Goal: Task Accomplishment & Management: Complete application form

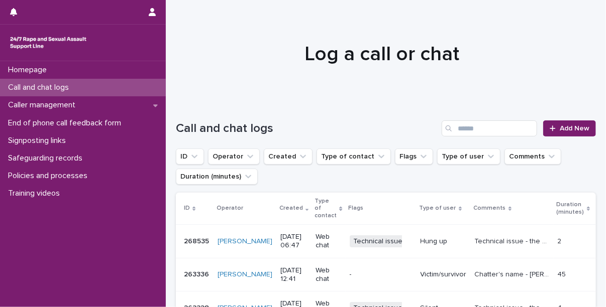
click at [448, 59] on h1 "Log a call or chat" at bounding box center [382, 54] width 412 height 24
click at [573, 125] on span "Add New" at bounding box center [575, 128] width 30 height 7
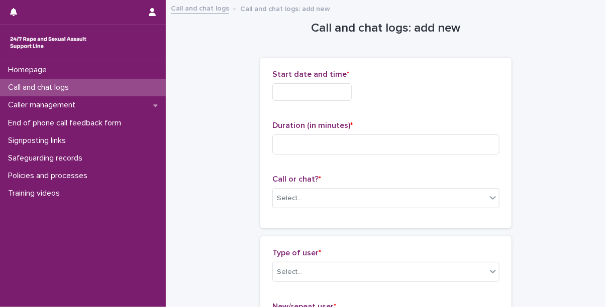
click at [295, 90] on input "text" at bounding box center [311, 92] width 79 height 18
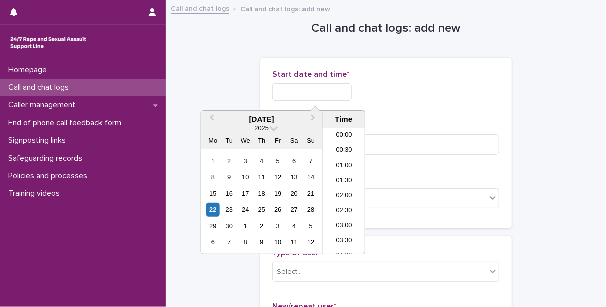
scroll to position [171, 0]
click at [332, 139] on li "06:00" at bounding box center [344, 146] width 43 height 15
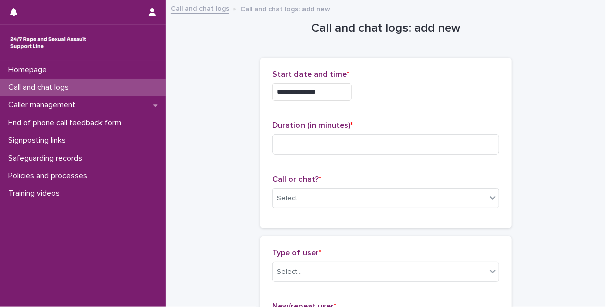
click at [334, 96] on input "**********" at bounding box center [311, 92] width 79 height 18
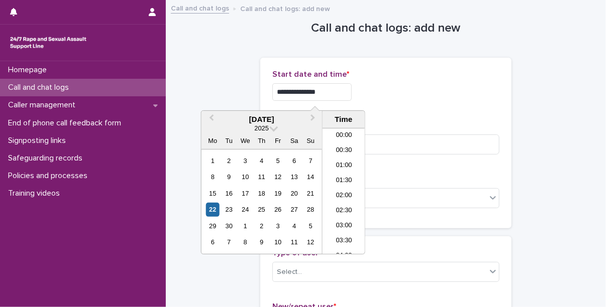
scroll to position [126, 0]
type input "**********"
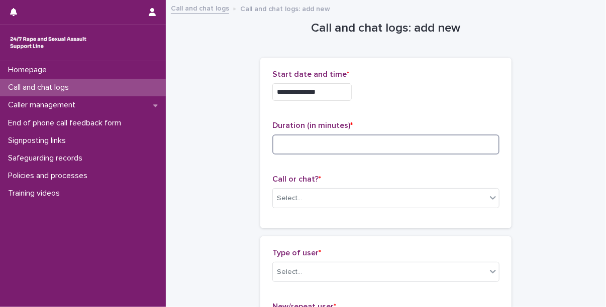
click at [400, 144] on input at bounding box center [385, 145] width 227 height 20
type input "**"
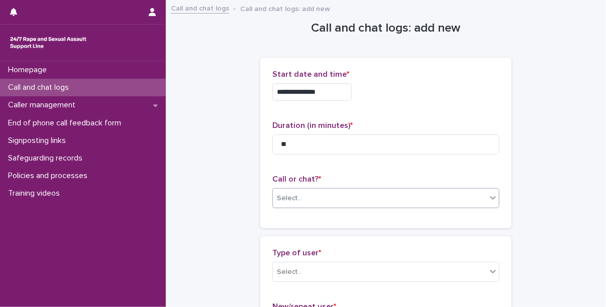
click at [339, 191] on div "Select..." at bounding box center [380, 198] width 214 height 17
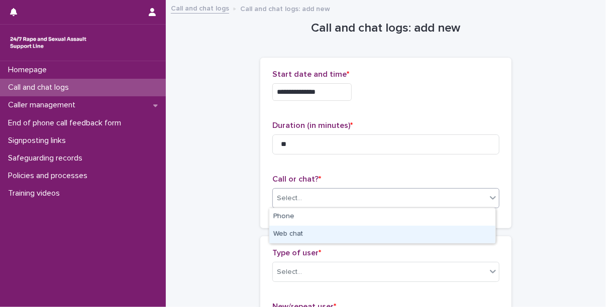
click at [300, 233] on div "Web chat" at bounding box center [382, 235] width 226 height 18
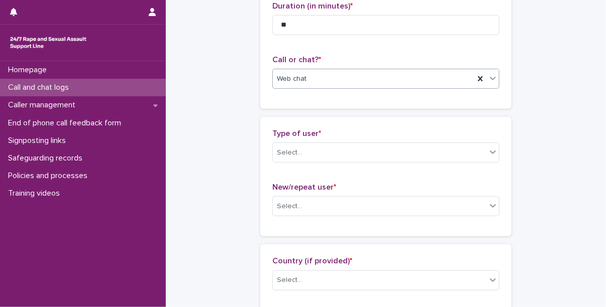
scroll to position [190, 0]
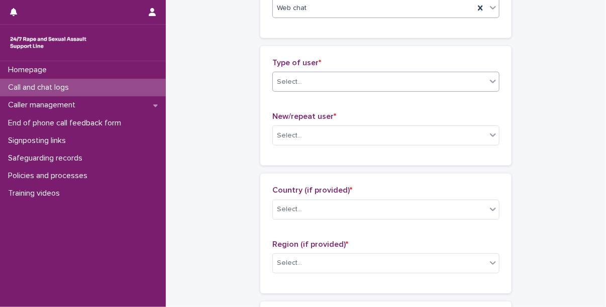
click at [331, 79] on div "Select..." at bounding box center [380, 82] width 214 height 17
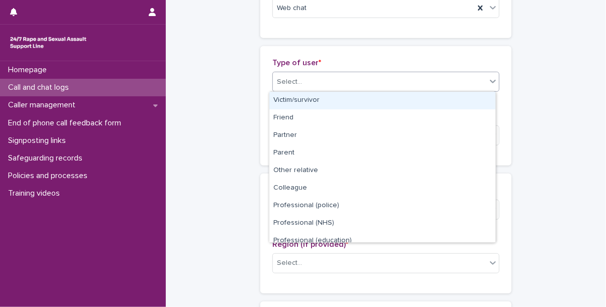
click at [323, 101] on div "Victim/survivor" at bounding box center [382, 101] width 226 height 18
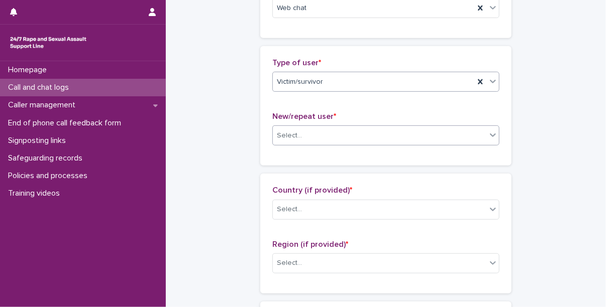
click at [320, 135] on div "Select..." at bounding box center [380, 136] width 214 height 17
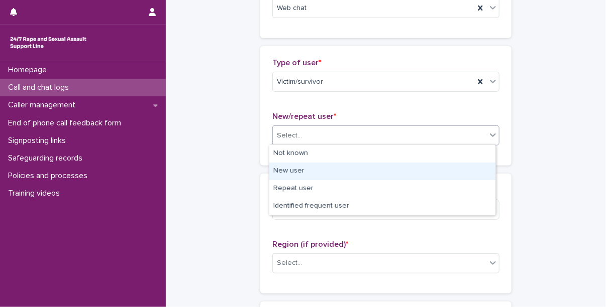
click at [315, 171] on div "New user" at bounding box center [382, 172] width 226 height 18
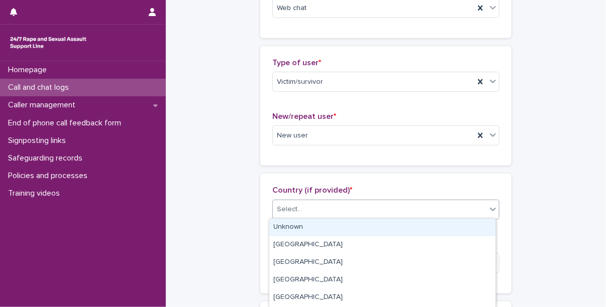
click at [317, 209] on div "Select..." at bounding box center [380, 209] width 214 height 17
click at [308, 226] on div "Unknown" at bounding box center [382, 228] width 226 height 18
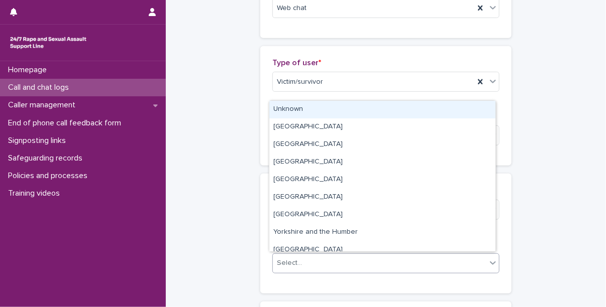
click at [310, 261] on div "Select..." at bounding box center [380, 263] width 214 height 17
click at [293, 116] on div "Unknown" at bounding box center [382, 110] width 226 height 18
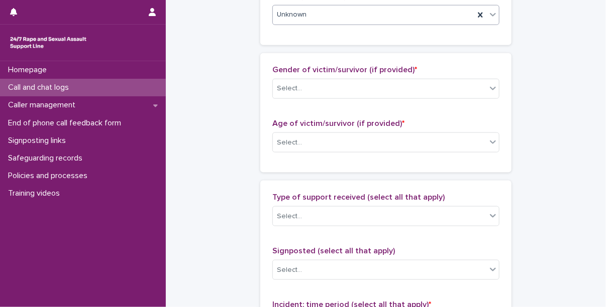
scroll to position [440, 0]
click at [306, 97] on div "Gender of victim/survivor (if provided) * Select..." at bounding box center [385, 86] width 227 height 42
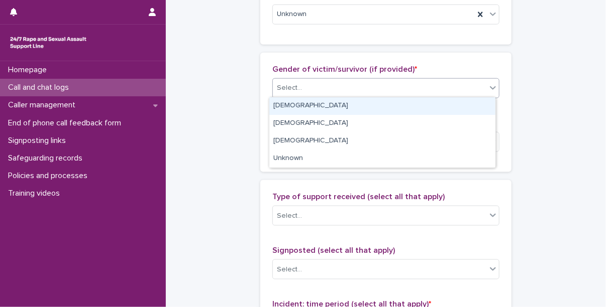
click at [305, 94] on div "Select..." at bounding box center [380, 88] width 214 height 17
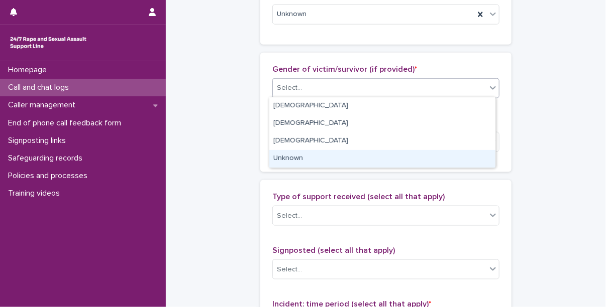
click at [309, 158] on div "Unknown" at bounding box center [382, 159] width 226 height 18
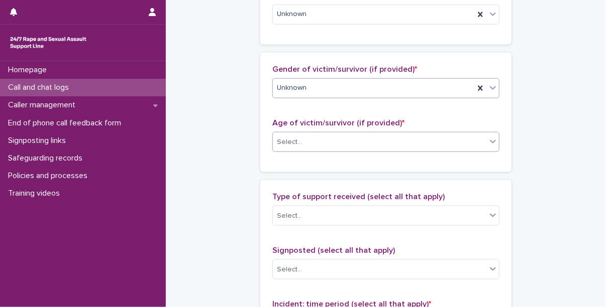
click at [316, 148] on div "Select..." at bounding box center [380, 142] width 214 height 17
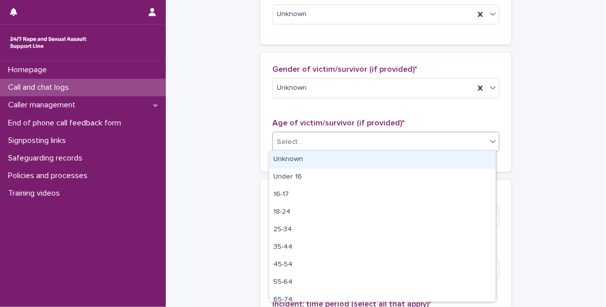
click at [316, 158] on div "Unknown" at bounding box center [382, 160] width 226 height 18
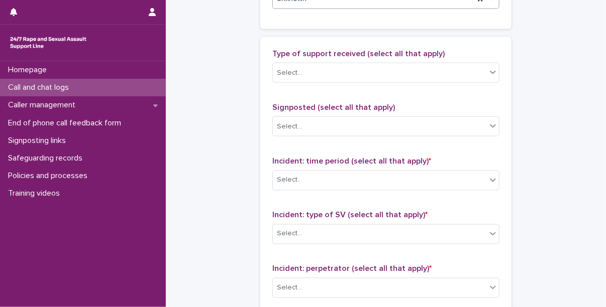
scroll to position [599, 0]
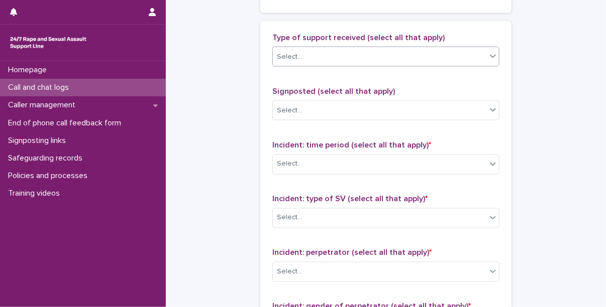
click at [316, 58] on div "Select..." at bounding box center [380, 57] width 214 height 17
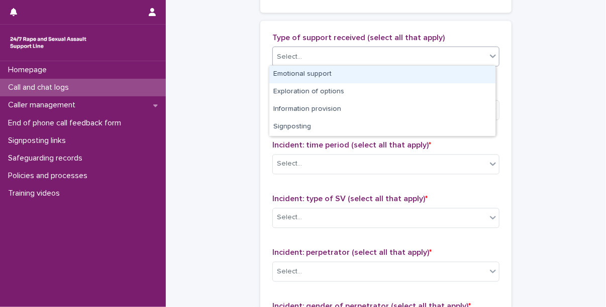
click at [331, 73] on div "Emotional support" at bounding box center [382, 75] width 226 height 18
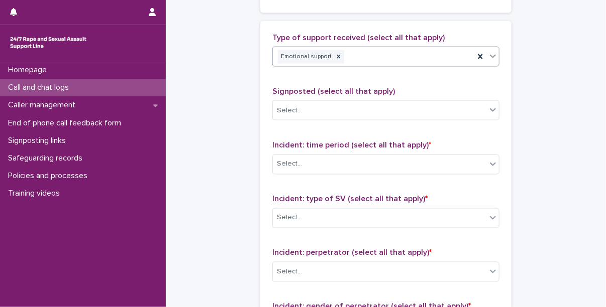
click at [366, 66] on div "Type of support received (select all that apply) option Emotional support, sele…" at bounding box center [385, 54] width 227 height 42
click at [368, 65] on body "**********" at bounding box center [303, 153] width 606 height 307
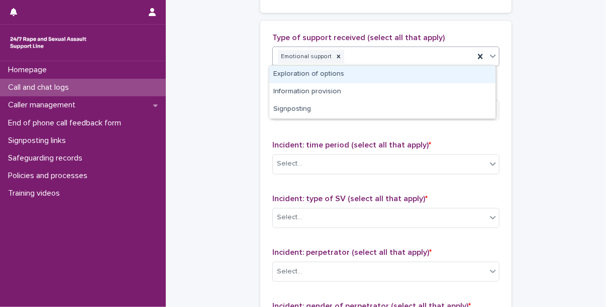
click at [364, 74] on div "Exploration of options" at bounding box center [382, 75] width 226 height 18
click at [412, 60] on div "Emotional support Exploration of options" at bounding box center [373, 57] width 201 height 18
click at [368, 78] on div "Information provision" at bounding box center [382, 75] width 226 height 18
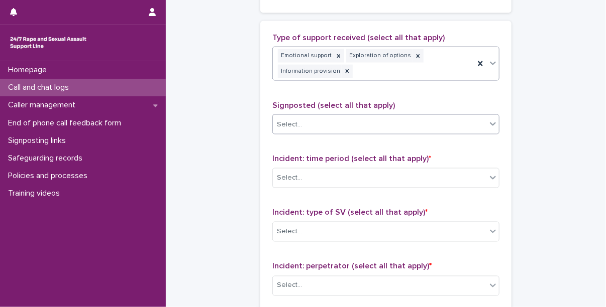
click at [347, 127] on div "Select..." at bounding box center [380, 125] width 214 height 17
click at [262, 138] on div "Type of support received (select all that apply) Emotional support Exploration …" at bounding box center [385, 250] width 251 height 458
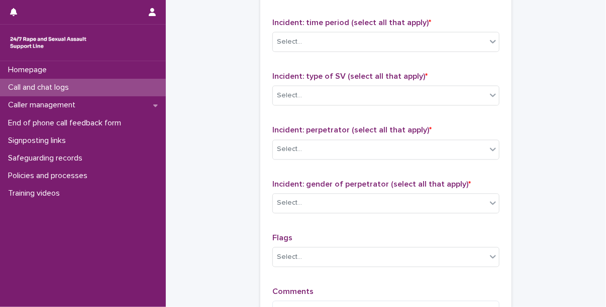
scroll to position [736, 0]
click at [324, 42] on div "Select..." at bounding box center [380, 42] width 214 height 17
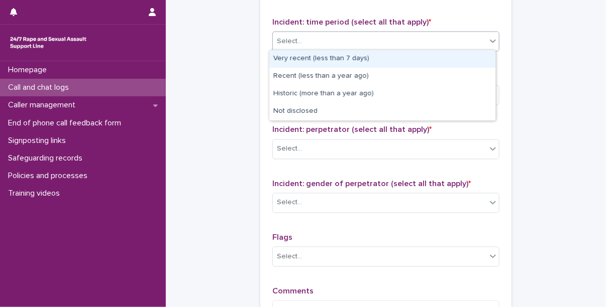
click at [330, 58] on div "Very recent (less than 7 days)" at bounding box center [382, 59] width 226 height 18
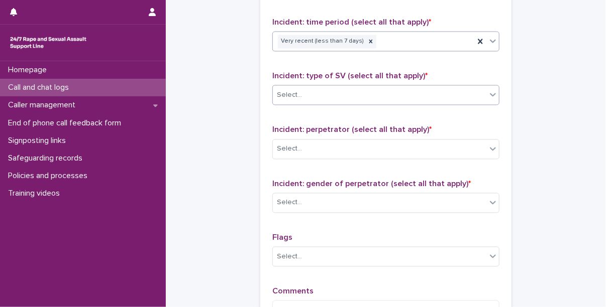
click at [331, 87] on div "Select..." at bounding box center [380, 95] width 214 height 17
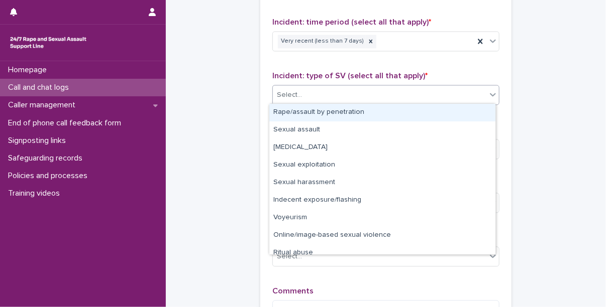
click at [330, 113] on div "Rape/assault by penetration" at bounding box center [382, 113] width 226 height 18
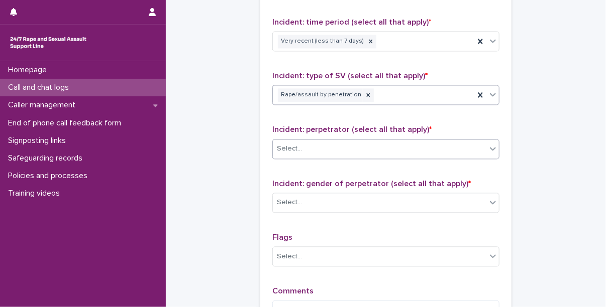
click at [331, 148] on div "Select..." at bounding box center [380, 149] width 214 height 17
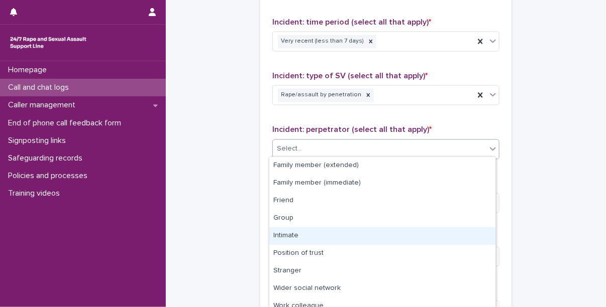
click at [309, 229] on div "Intimate" at bounding box center [382, 237] width 226 height 18
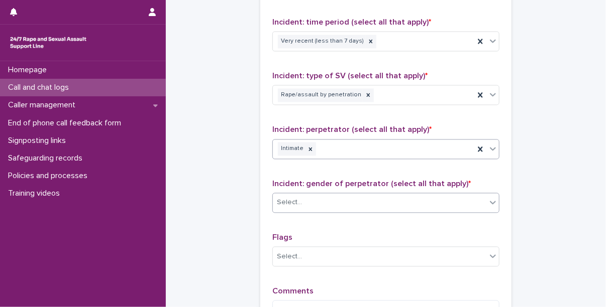
click at [315, 204] on div "Select..." at bounding box center [380, 203] width 214 height 17
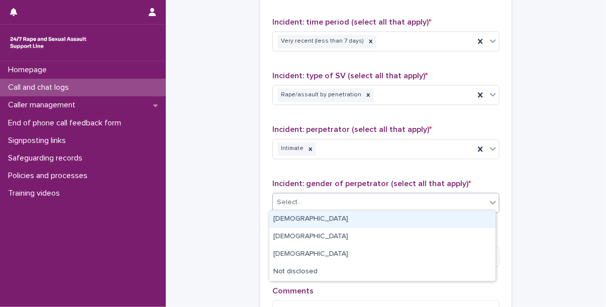
click at [292, 223] on div "[DEMOGRAPHIC_DATA]" at bounding box center [382, 220] width 226 height 18
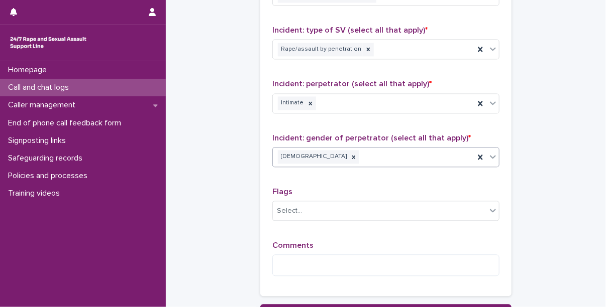
scroll to position [795, 0]
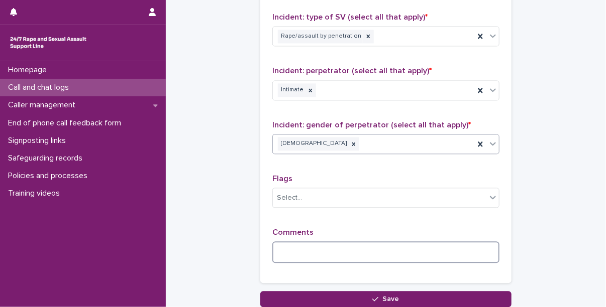
click at [299, 252] on textarea at bounding box center [385, 253] width 227 height 22
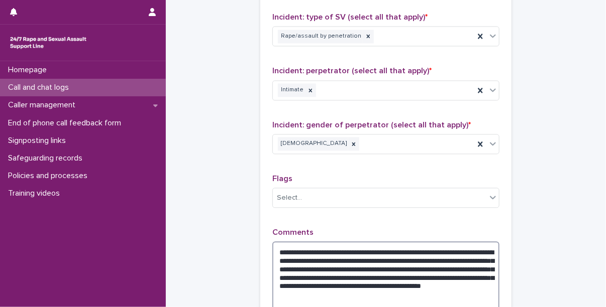
scroll to position [862, 0]
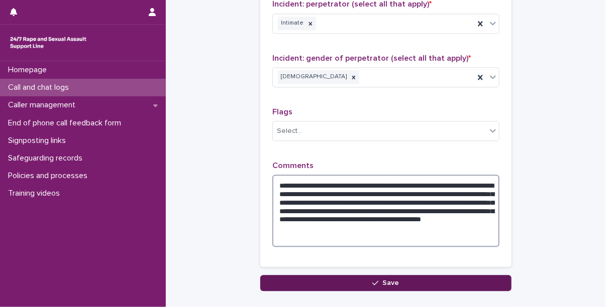
type textarea "**********"
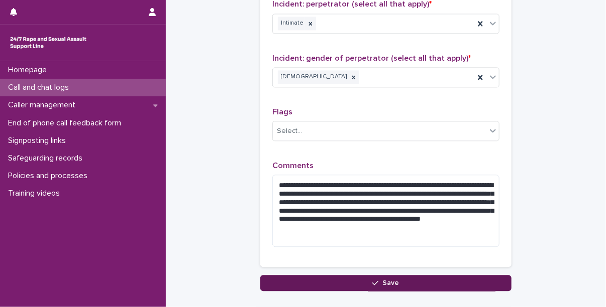
click at [338, 281] on button "Save" at bounding box center [385, 283] width 251 height 16
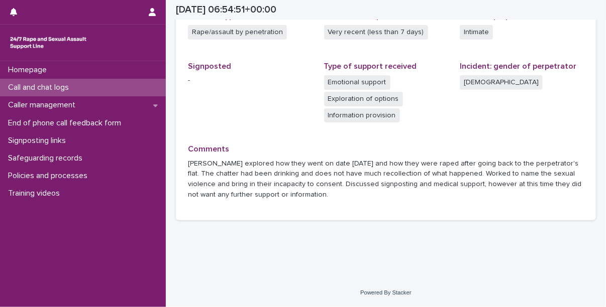
scroll to position [300, 0]
click at [51, 83] on p "Call and chat logs" at bounding box center [40, 88] width 73 height 10
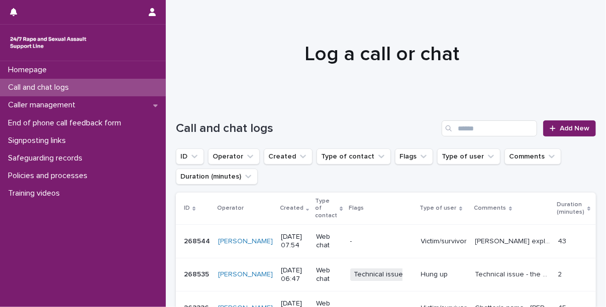
click at [424, 89] on div at bounding box center [382, 49] width 433 height 100
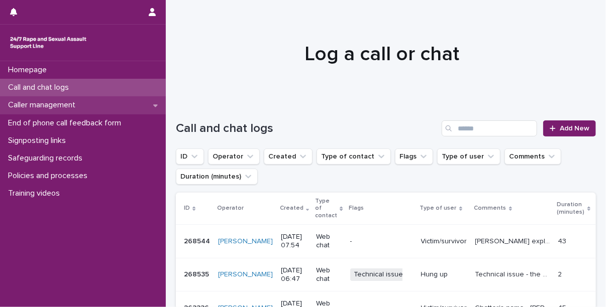
click at [57, 106] on p "Caller management" at bounding box center [43, 105] width 79 height 10
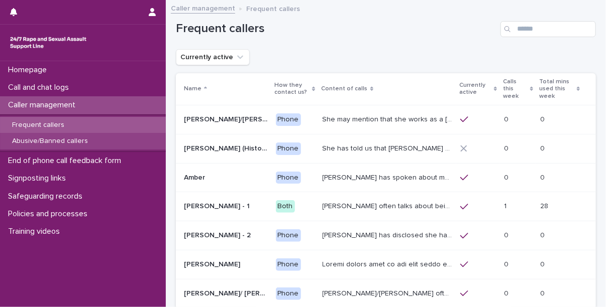
click at [76, 137] on p "Abusive/Banned callers" at bounding box center [50, 141] width 92 height 9
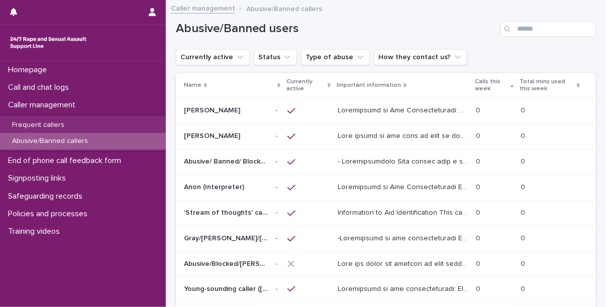
click at [449, 17] on div "Abusive/Banned users" at bounding box center [386, 25] width 420 height 48
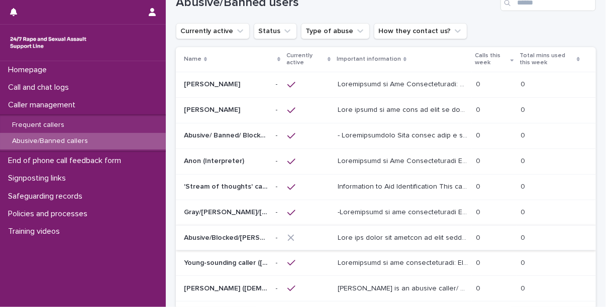
scroll to position [26, 0]
click at [330, 136] on td at bounding box center [308, 137] width 50 height 26
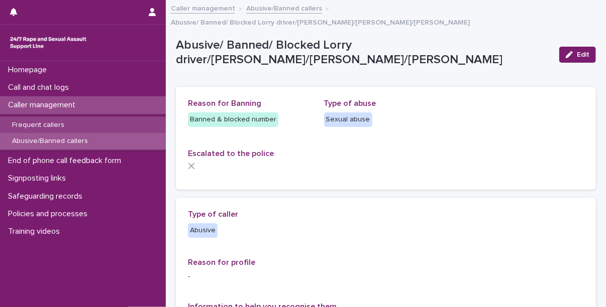
click at [52, 128] on p "Frequent callers" at bounding box center [38, 125] width 68 height 9
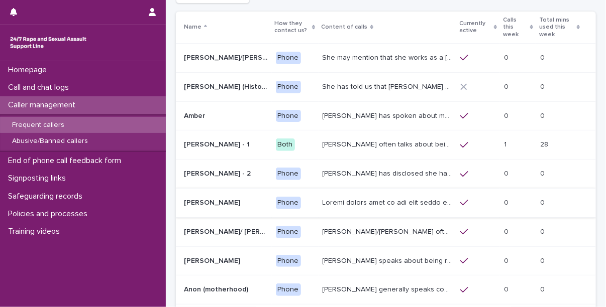
scroll to position [77, 0]
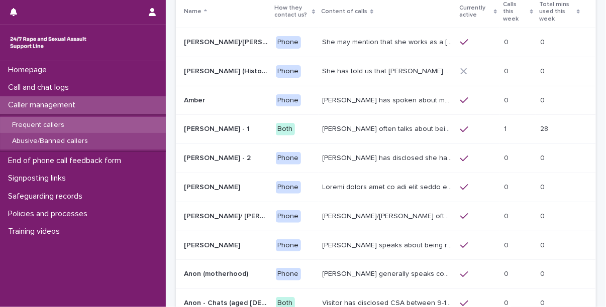
click at [66, 140] on p "Abusive/Banned callers" at bounding box center [50, 141] width 92 height 9
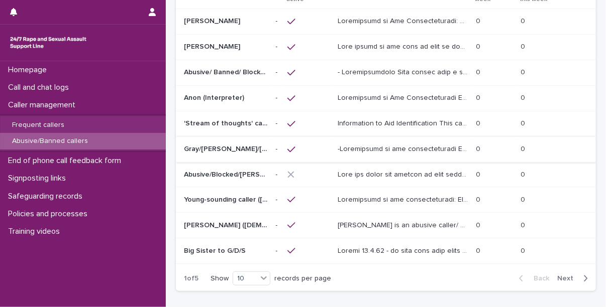
scroll to position [105, 0]
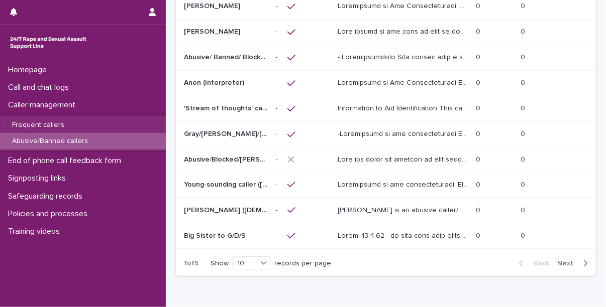
click at [558, 260] on span "Next" at bounding box center [568, 263] width 22 height 7
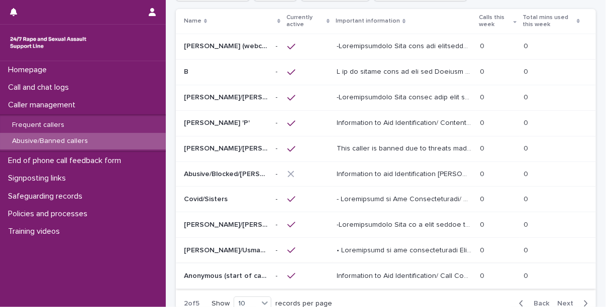
scroll to position [65, 0]
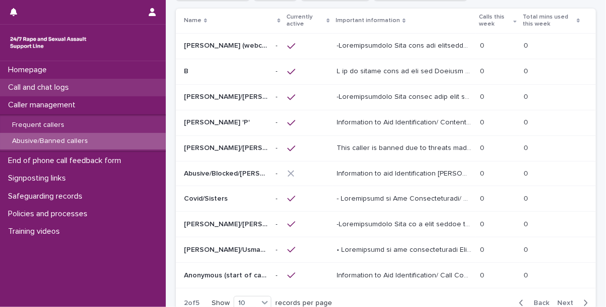
click at [52, 84] on p "Call and chat logs" at bounding box center [40, 88] width 73 height 10
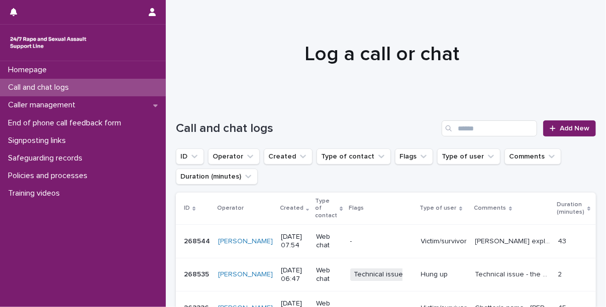
click at [562, 119] on div "Call and chat logs Add New" at bounding box center [386, 124] width 420 height 48
click at [563, 121] on link "Add New" at bounding box center [569, 129] width 53 height 16
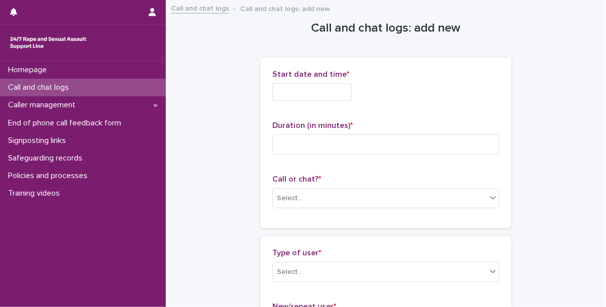
click at [318, 91] on input "text" at bounding box center [311, 92] width 79 height 18
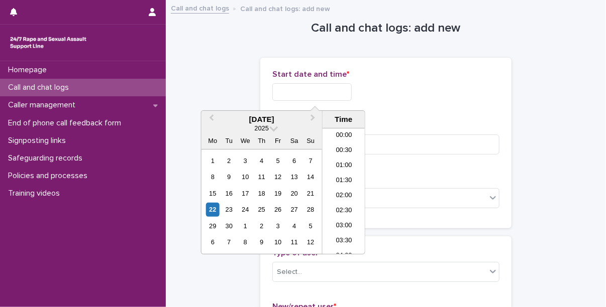
scroll to position [201, 0]
click at [339, 174] on li "08:00" at bounding box center [344, 176] width 43 height 15
click at [344, 92] on input "**********" at bounding box center [311, 92] width 79 height 18
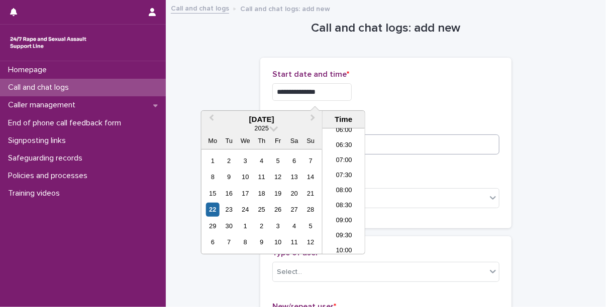
type input "**********"
click at [404, 143] on input at bounding box center [385, 145] width 227 height 20
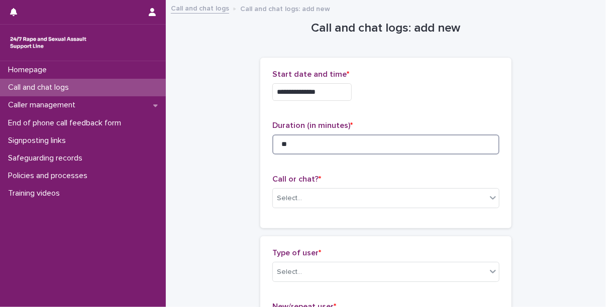
type input "**"
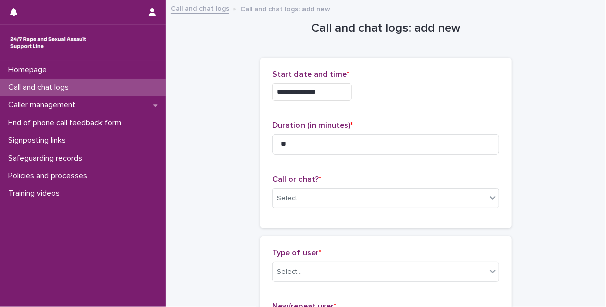
click at [348, 186] on div "Call or chat? * Select..." at bounding box center [385, 196] width 227 height 42
click at [335, 209] on div "Call or chat? * Select..." at bounding box center [385, 196] width 227 height 42
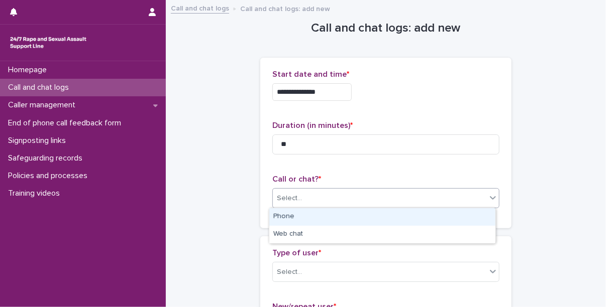
click at [320, 204] on div "Select..." at bounding box center [380, 198] width 214 height 17
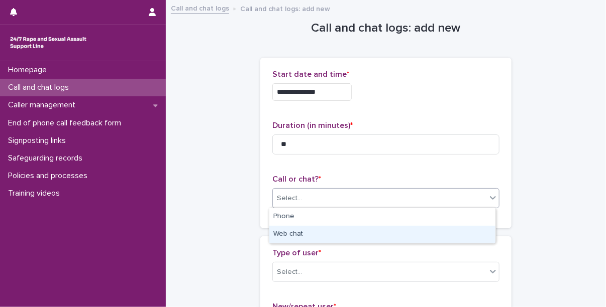
click at [308, 233] on div "Web chat" at bounding box center [382, 235] width 226 height 18
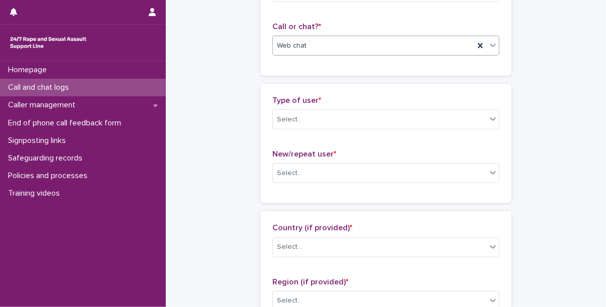
scroll to position [177, 0]
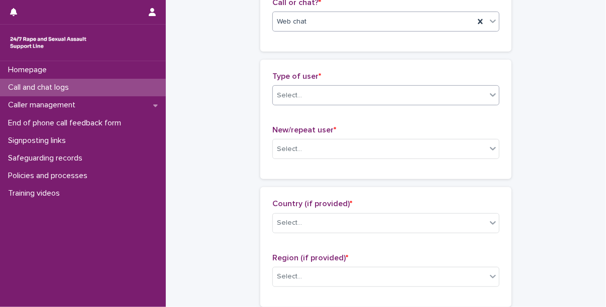
click at [326, 92] on div "Select..." at bounding box center [380, 95] width 214 height 17
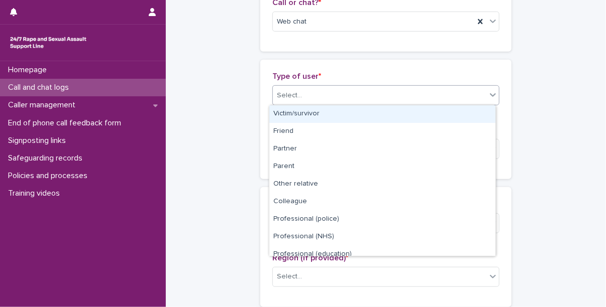
click at [322, 121] on div "Victim/survivor" at bounding box center [382, 115] width 226 height 18
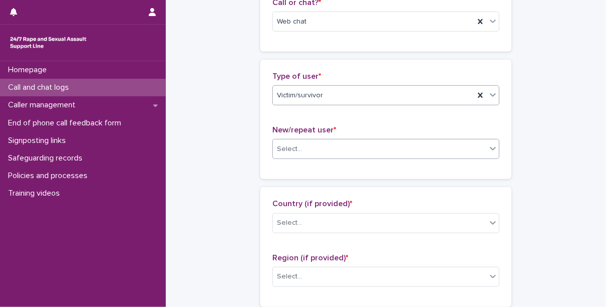
click at [323, 147] on div "Select..." at bounding box center [380, 149] width 214 height 17
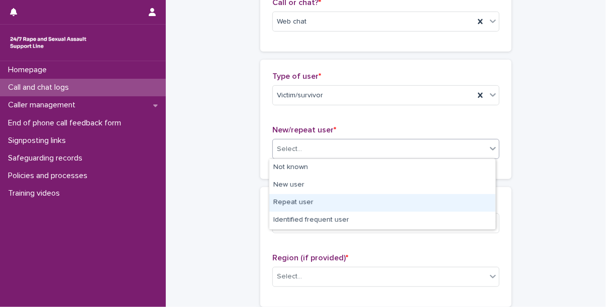
click at [319, 198] on div "Repeat user" at bounding box center [382, 203] width 226 height 18
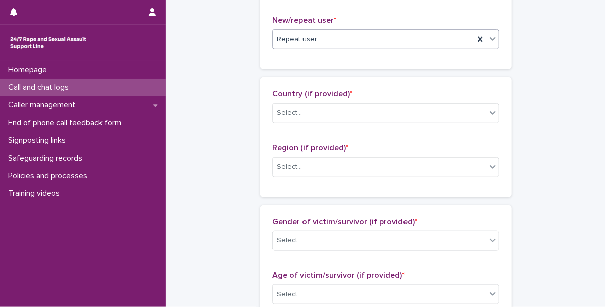
scroll to position [292, 0]
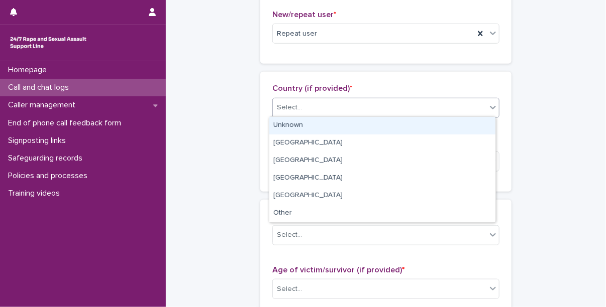
click at [333, 107] on div "Select..." at bounding box center [380, 107] width 214 height 17
click at [331, 124] on div "Unknown" at bounding box center [382, 126] width 226 height 18
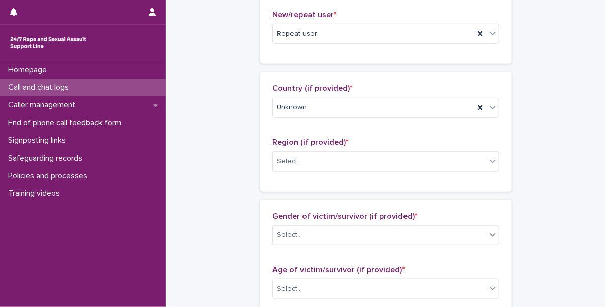
click at [328, 171] on div "Region (if provided) * Select..." at bounding box center [385, 159] width 227 height 42
click at [334, 162] on div "Select..." at bounding box center [380, 161] width 214 height 17
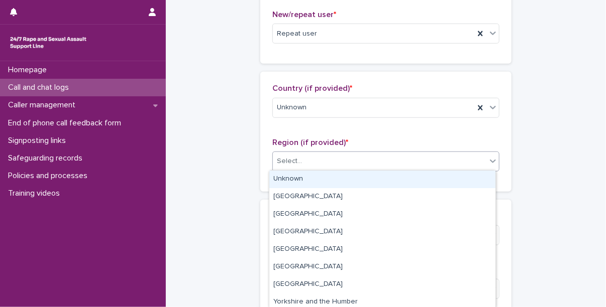
click at [332, 181] on div "Unknown" at bounding box center [382, 180] width 226 height 18
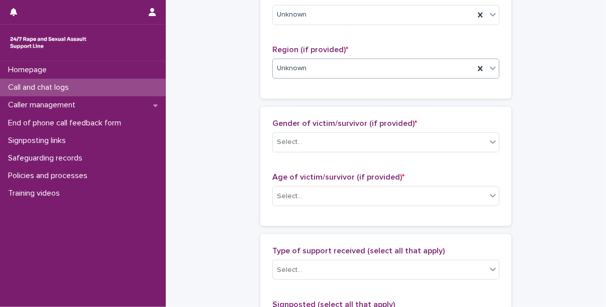
scroll to position [427, 0]
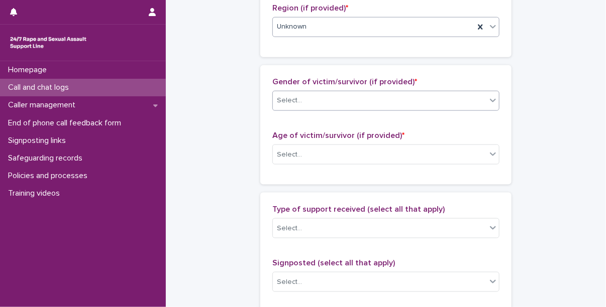
click at [336, 100] on div "Select..." at bounding box center [380, 100] width 214 height 17
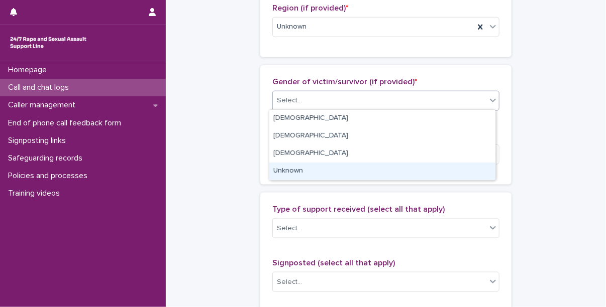
click at [316, 169] on div "Unknown" at bounding box center [382, 172] width 226 height 18
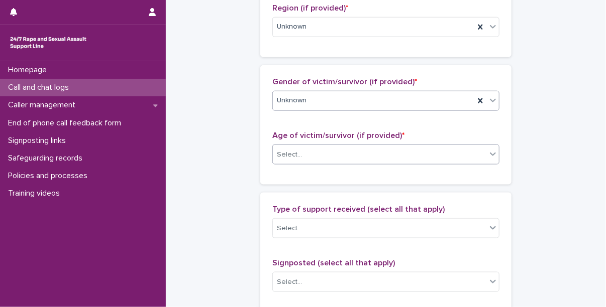
click at [322, 153] on div "Select..." at bounding box center [380, 155] width 214 height 17
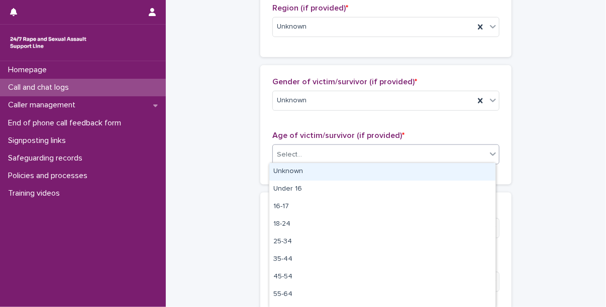
click at [314, 174] on div "Unknown" at bounding box center [382, 172] width 226 height 18
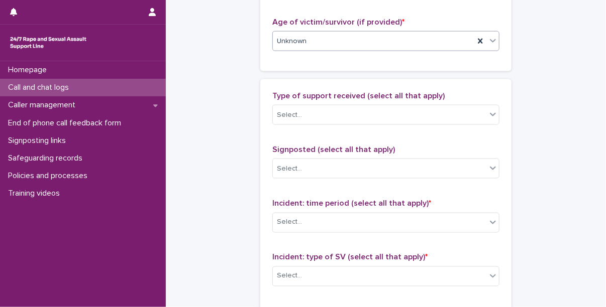
scroll to position [542, 0]
click at [346, 106] on div "Select..." at bounding box center [380, 114] width 214 height 17
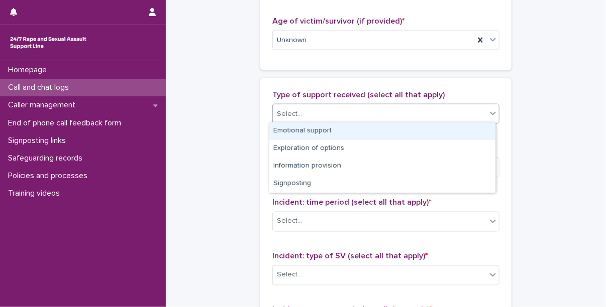
click at [342, 132] on div "Emotional support" at bounding box center [382, 132] width 226 height 18
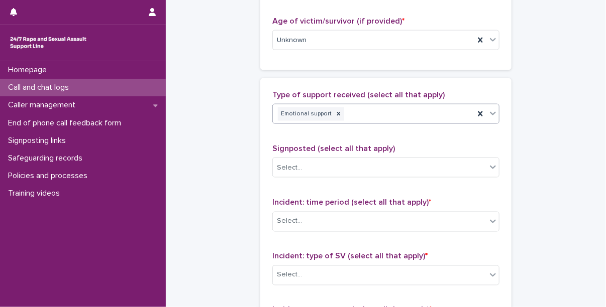
click at [378, 120] on div "Emotional support" at bounding box center [373, 115] width 201 height 18
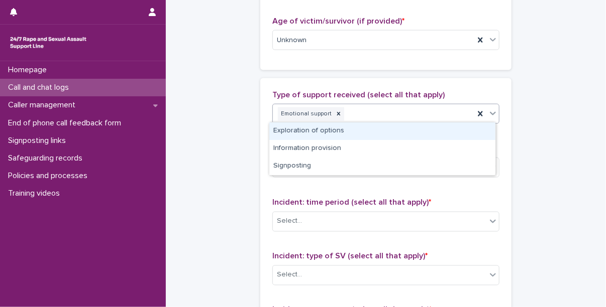
click at [366, 136] on div "Exploration of options" at bounding box center [382, 132] width 226 height 18
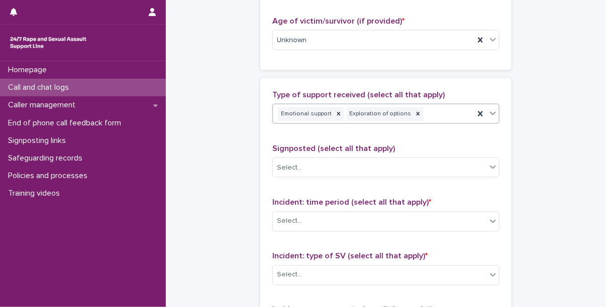
click at [426, 116] on div "Emotional support Exploration of options" at bounding box center [373, 115] width 201 height 18
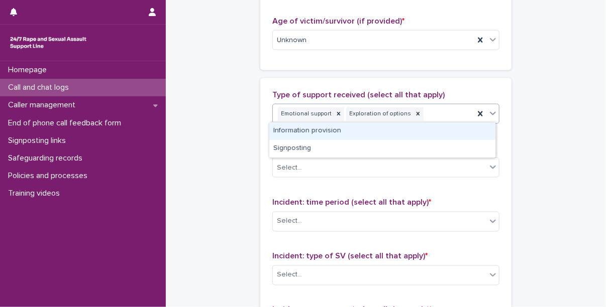
click at [400, 133] on div "Information provision" at bounding box center [382, 132] width 226 height 18
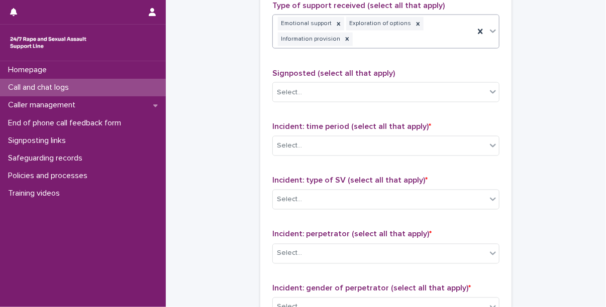
scroll to position [632, 0]
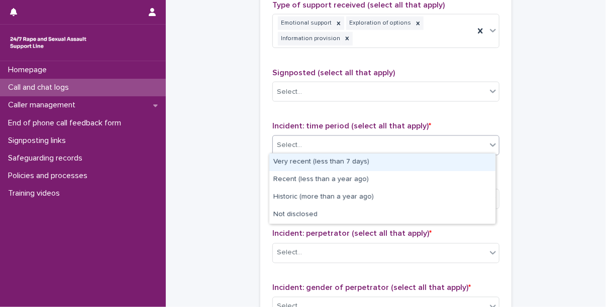
click at [344, 141] on div "Select..." at bounding box center [380, 146] width 214 height 17
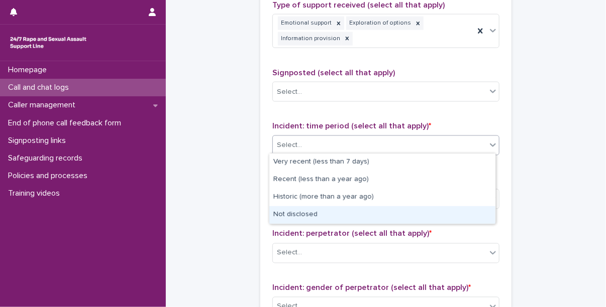
click at [326, 218] on div "Not disclosed" at bounding box center [382, 215] width 226 height 18
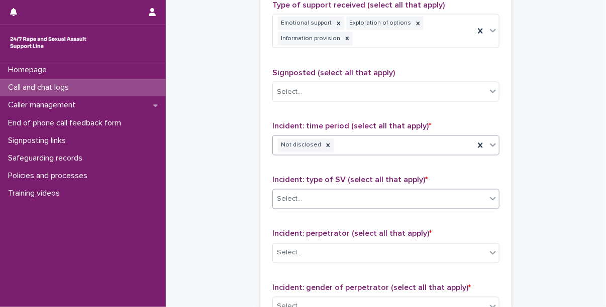
click at [335, 198] on div "Select..." at bounding box center [380, 199] width 214 height 17
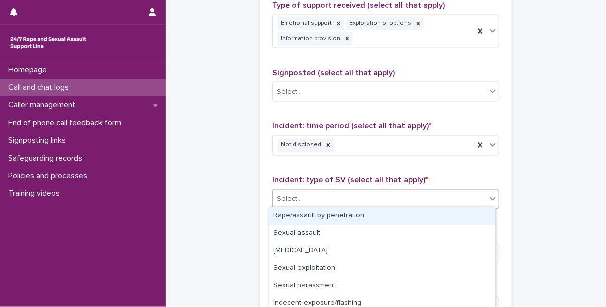
click at [316, 218] on div "Rape/assault by penetration" at bounding box center [382, 216] width 226 height 18
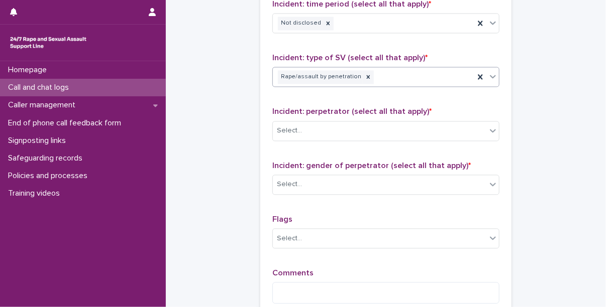
scroll to position [780, 0]
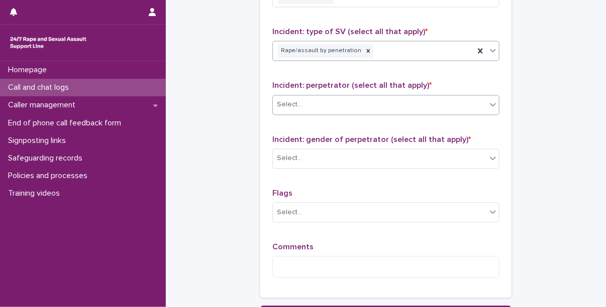
click at [327, 98] on div "Select..." at bounding box center [380, 104] width 214 height 17
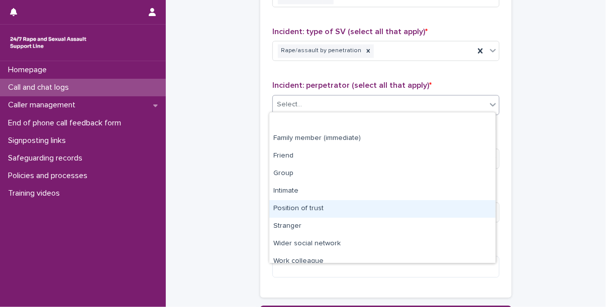
scroll to position [42, 0]
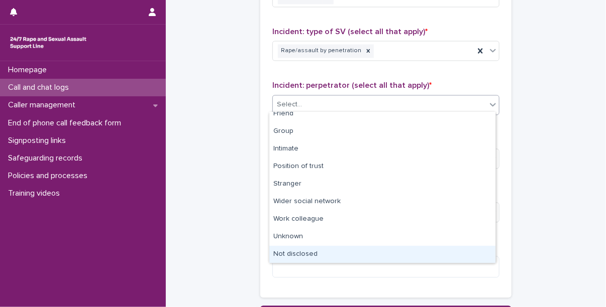
click at [322, 252] on div "Not disclosed" at bounding box center [382, 255] width 226 height 18
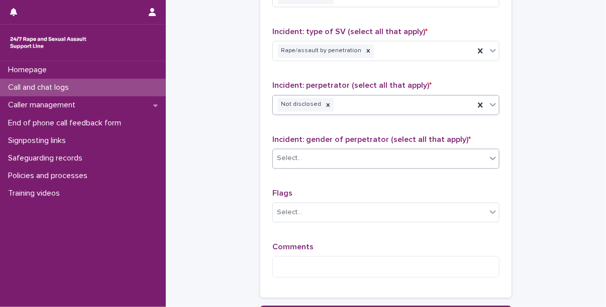
click at [324, 161] on div "Select..." at bounding box center [380, 158] width 214 height 17
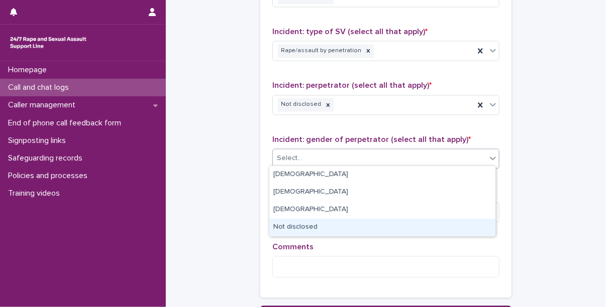
click at [315, 227] on div "Not disclosed" at bounding box center [382, 228] width 226 height 18
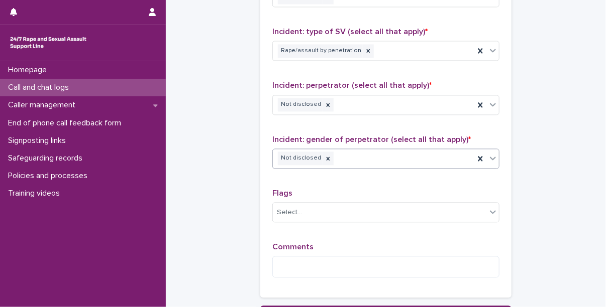
scroll to position [808, 0]
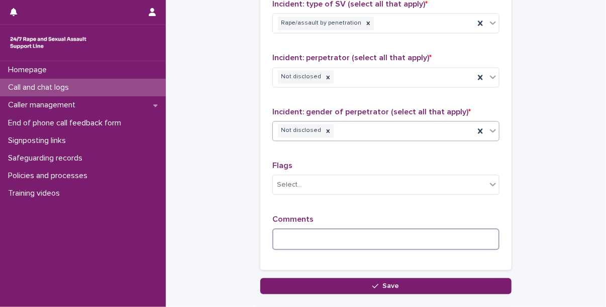
click at [320, 233] on textarea at bounding box center [385, 240] width 227 height 22
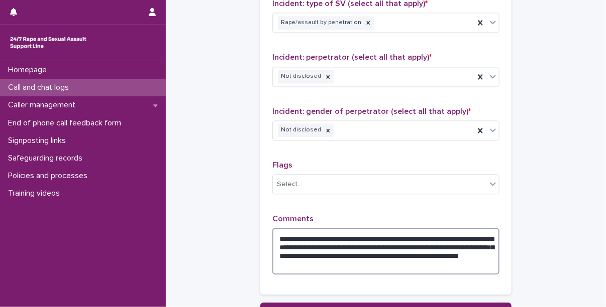
scroll to position [809, 0]
drag, startPoint x: 353, startPoint y: 245, endPoint x: 309, endPoint y: 244, distance: 43.7
click at [309, 244] on textarea "**********" at bounding box center [385, 251] width 227 height 47
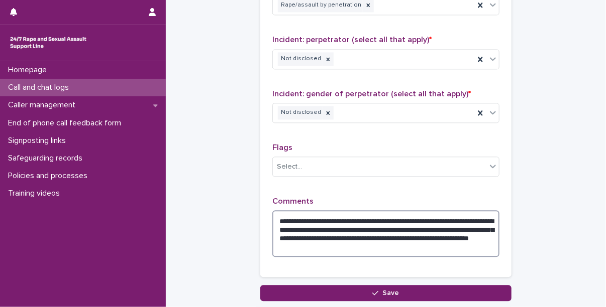
scroll to position [828, 0]
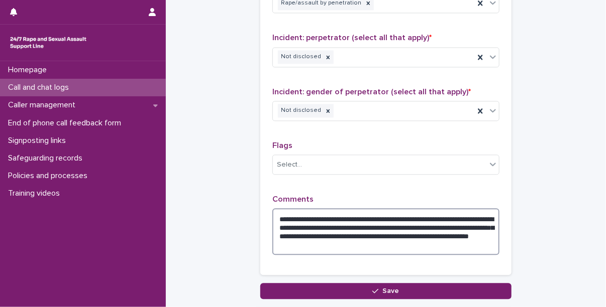
click at [462, 246] on textarea "**********" at bounding box center [385, 232] width 227 height 47
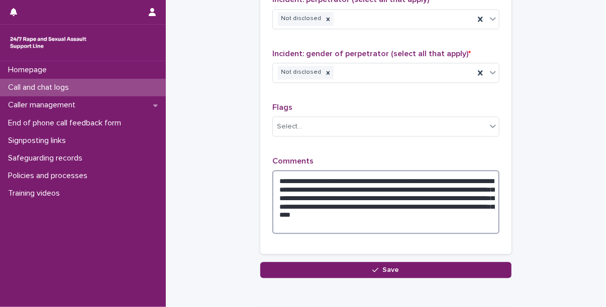
scroll to position [868, 0]
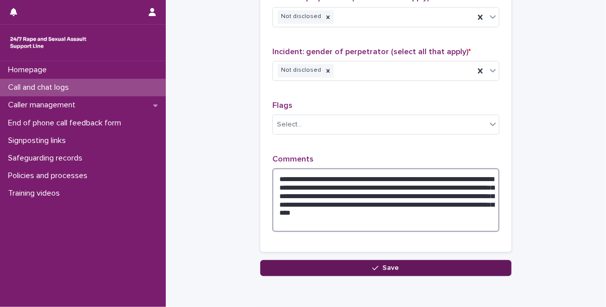
type textarea "**********"
click at [443, 263] on button "Save" at bounding box center [385, 268] width 251 height 16
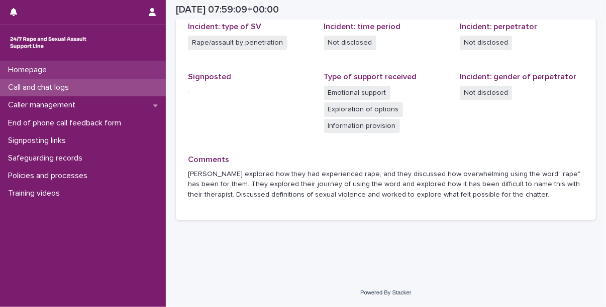
scroll to position [289, 0]
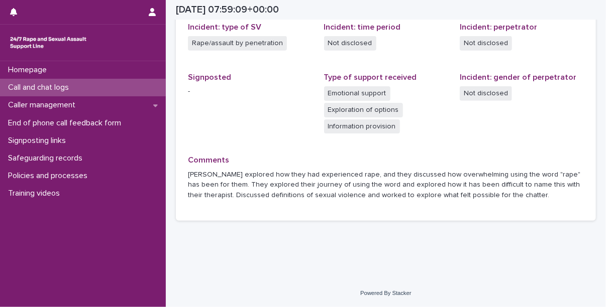
click at [57, 89] on p "Call and chat logs" at bounding box center [40, 88] width 73 height 10
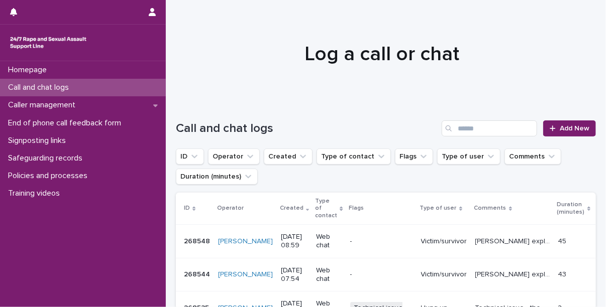
click at [470, 64] on h1 "Log a call or chat" at bounding box center [382, 54] width 412 height 24
click at [554, 121] on link "Add New" at bounding box center [569, 129] width 53 height 16
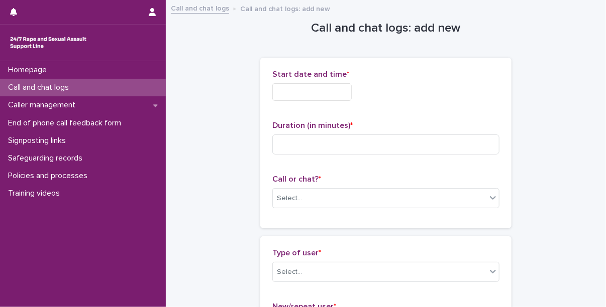
scroll to position [1, 0]
click at [295, 99] on div "Start date and time *" at bounding box center [385, 88] width 227 height 39
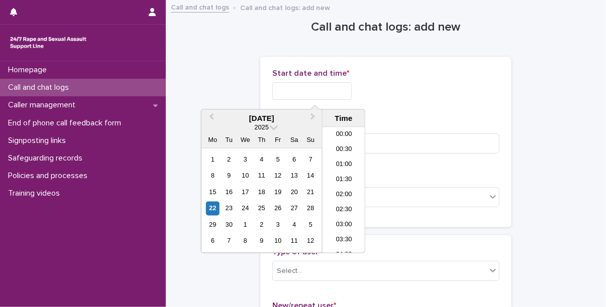
click at [303, 94] on input "text" at bounding box center [311, 91] width 79 height 18
click at [347, 192] on li "09:00" at bounding box center [344, 190] width 43 height 15
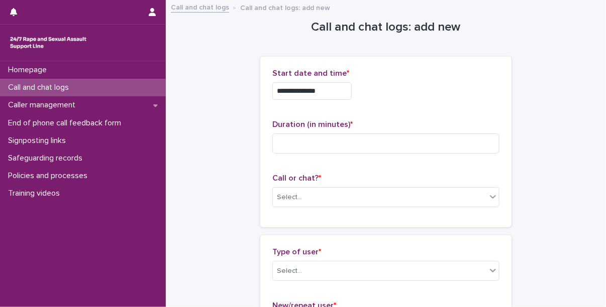
click at [337, 82] on input "**********" at bounding box center [311, 91] width 79 height 18
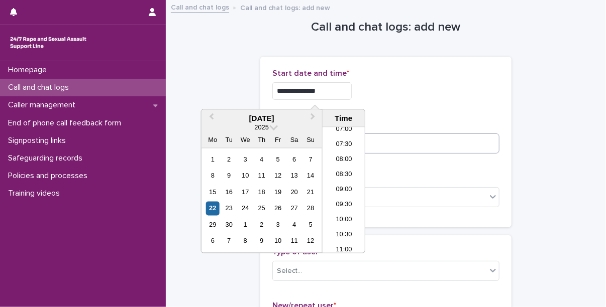
type input "**********"
click at [392, 138] on input at bounding box center [385, 144] width 227 height 20
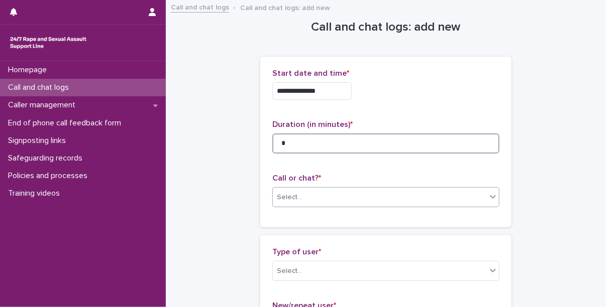
type input "*"
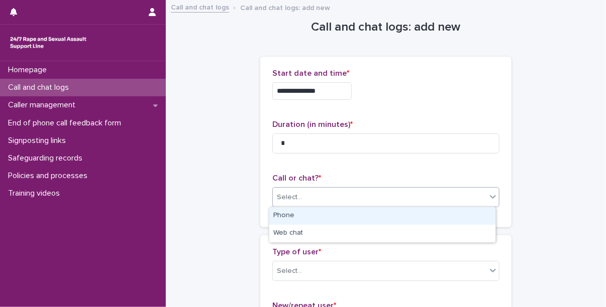
click at [346, 189] on div "Select..." at bounding box center [380, 197] width 214 height 17
click at [320, 214] on div "Phone" at bounding box center [382, 216] width 226 height 18
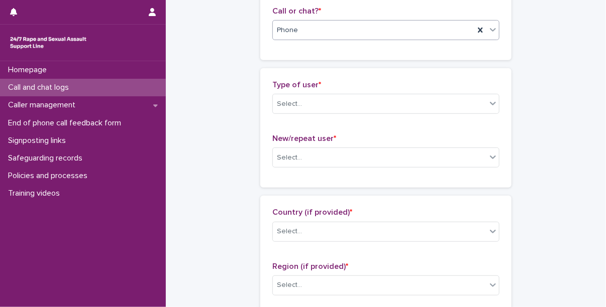
scroll to position [169, 0]
click at [297, 101] on div "Select..." at bounding box center [289, 103] width 25 height 11
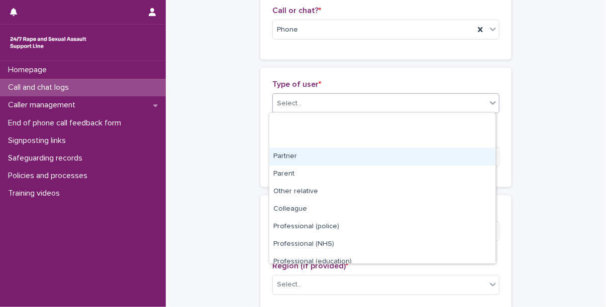
scroll to position [113, 0]
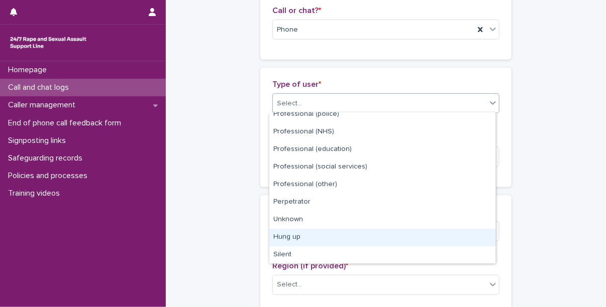
click at [295, 238] on div "Hung up" at bounding box center [382, 238] width 226 height 18
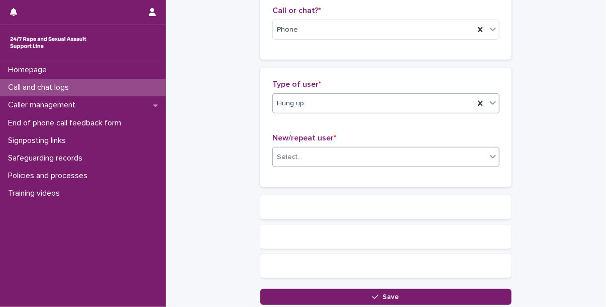
click at [312, 153] on div "Select..." at bounding box center [380, 157] width 214 height 17
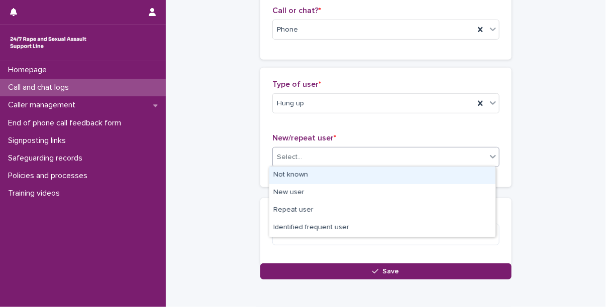
scroll to position [169, 0]
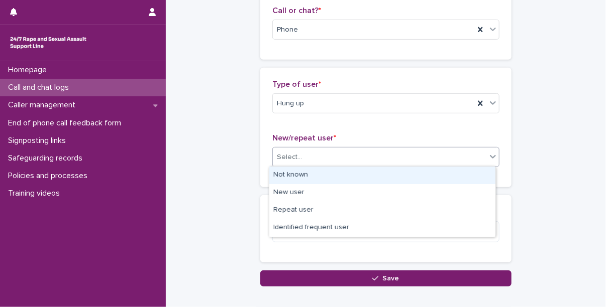
click at [312, 175] on div "Not known" at bounding box center [382, 176] width 226 height 18
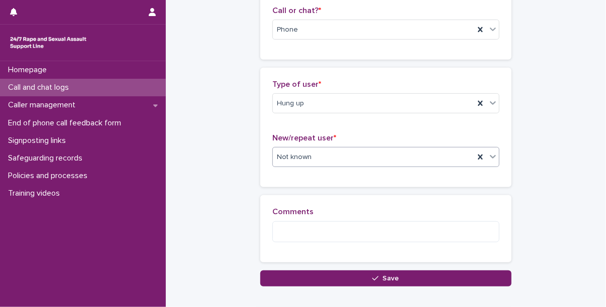
click at [318, 220] on div "Comments" at bounding box center [385, 228] width 227 height 43
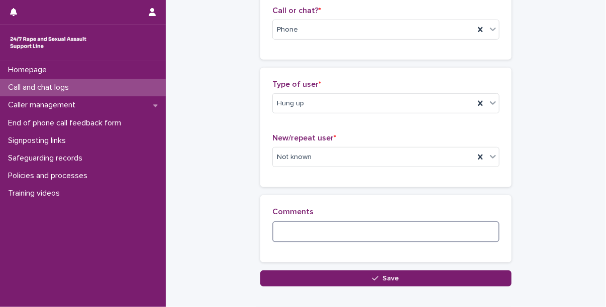
click at [320, 231] on textarea at bounding box center [385, 233] width 227 height 22
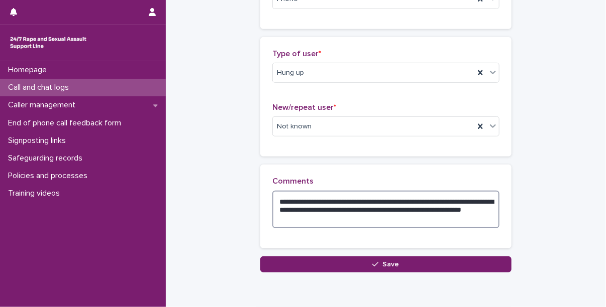
scroll to position [201, 0]
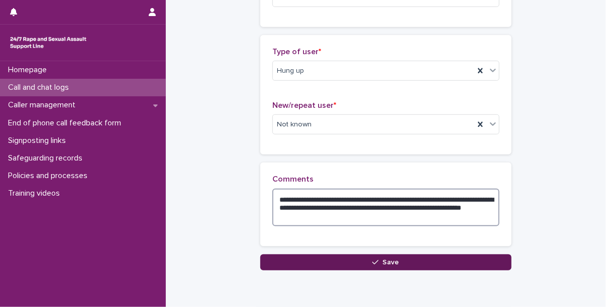
type textarea "**********"
click at [341, 259] on button "Save" at bounding box center [385, 263] width 251 height 16
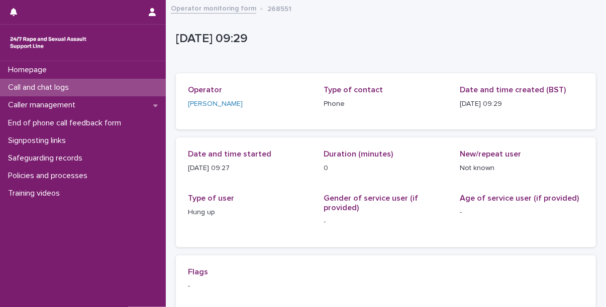
click at [46, 88] on p "Call and chat logs" at bounding box center [40, 88] width 73 height 10
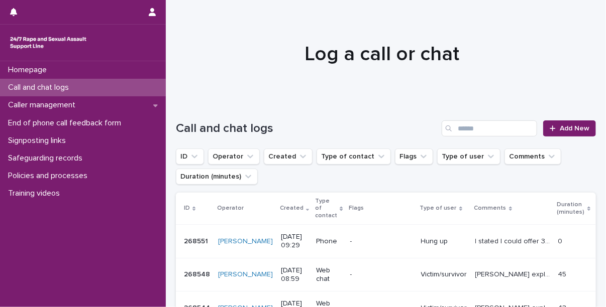
click at [57, 92] on p "Call and chat logs" at bounding box center [40, 88] width 73 height 10
click at [577, 130] on span "Add New" at bounding box center [575, 128] width 30 height 7
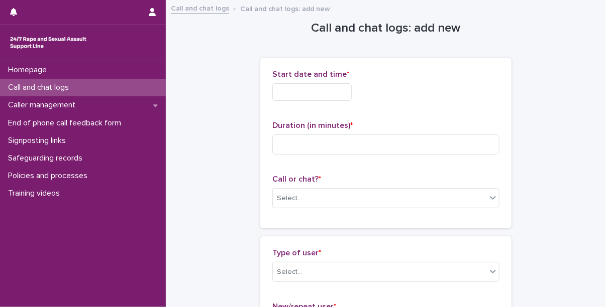
scroll to position [1, 0]
click at [303, 80] on div "Start date and time *" at bounding box center [385, 88] width 227 height 39
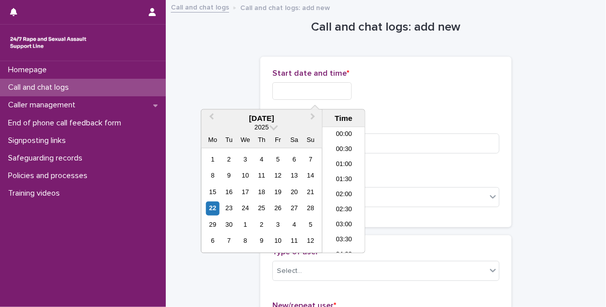
click at [316, 89] on input "text" at bounding box center [311, 91] width 79 height 18
click at [340, 194] on li "09:30" at bounding box center [344, 190] width 43 height 15
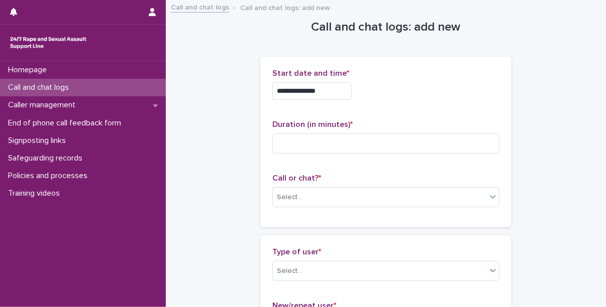
click at [337, 97] on input "**********" at bounding box center [311, 91] width 79 height 18
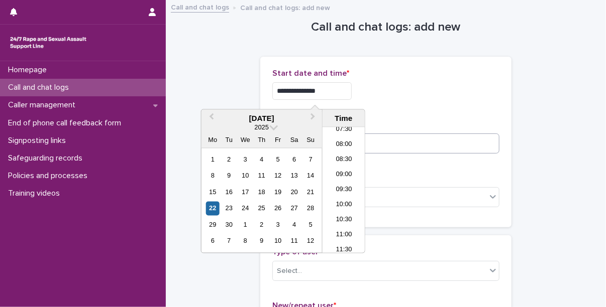
type input "**********"
click at [387, 146] on input at bounding box center [385, 144] width 227 height 20
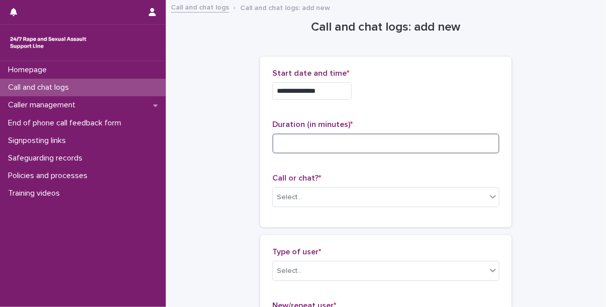
type input "*"
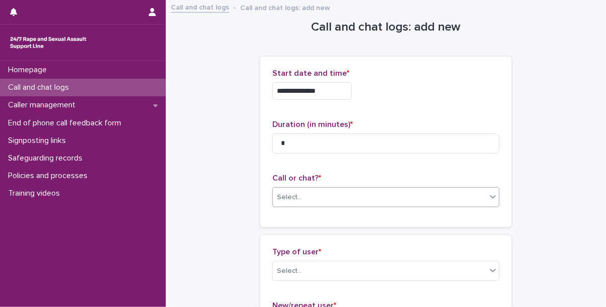
click at [320, 204] on div "Select..." at bounding box center [380, 197] width 214 height 17
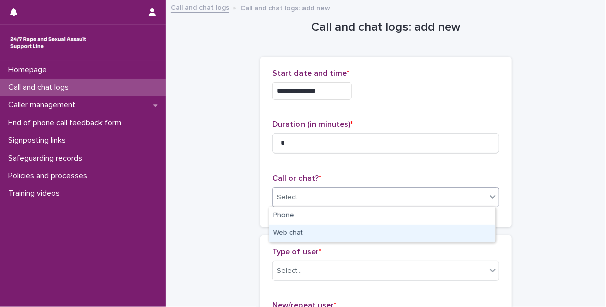
click at [301, 232] on div "Web chat" at bounding box center [382, 234] width 226 height 18
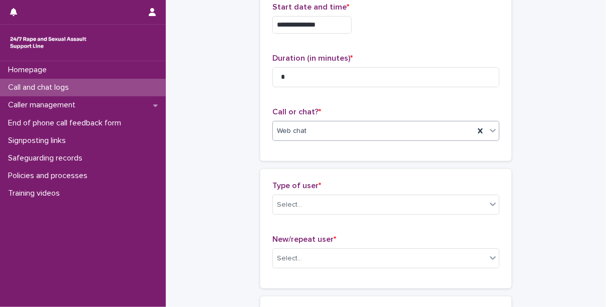
scroll to position [68, 0]
click at [307, 203] on div "Select..." at bounding box center [380, 204] width 214 height 17
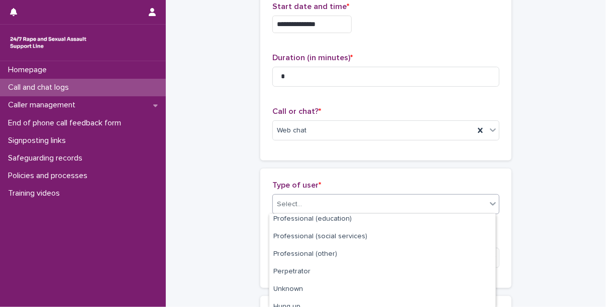
scroll to position [170, 0]
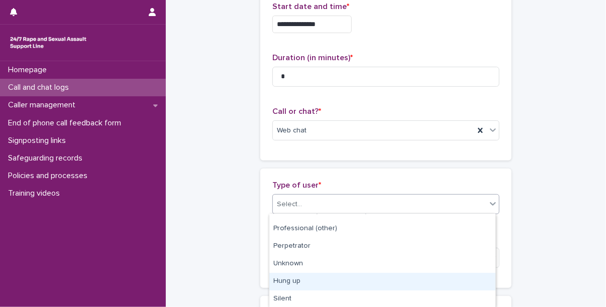
click at [300, 285] on div "Hung up" at bounding box center [382, 282] width 226 height 18
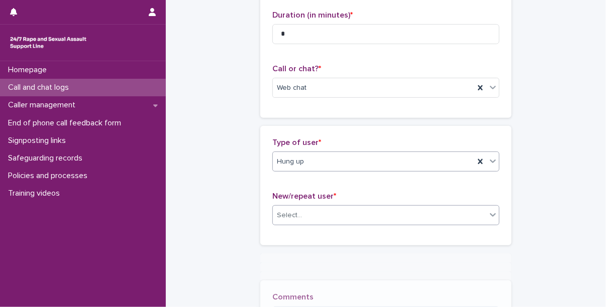
scroll to position [112, 0]
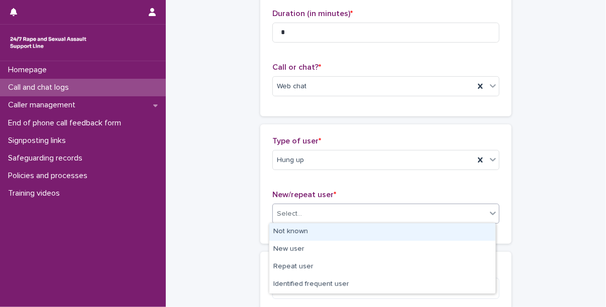
click at [309, 214] on div "Select..." at bounding box center [380, 214] width 214 height 17
click at [310, 233] on div "Not known" at bounding box center [382, 233] width 226 height 18
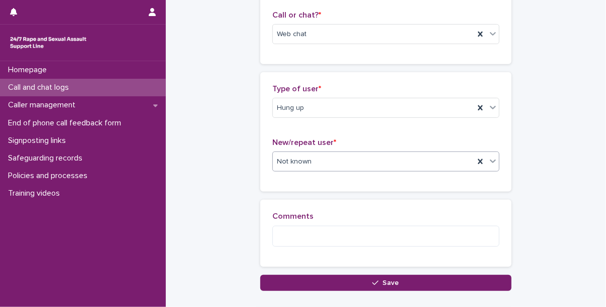
scroll to position [165, 0]
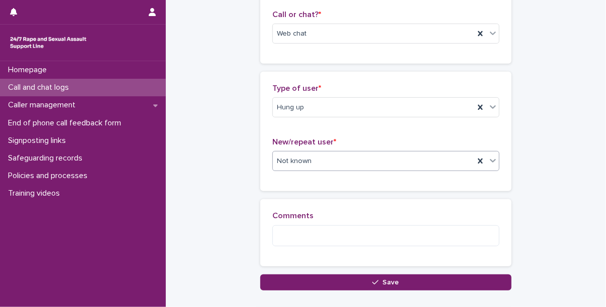
click at [339, 272] on div "Loading... Saving… Comments" at bounding box center [385, 236] width 251 height 75
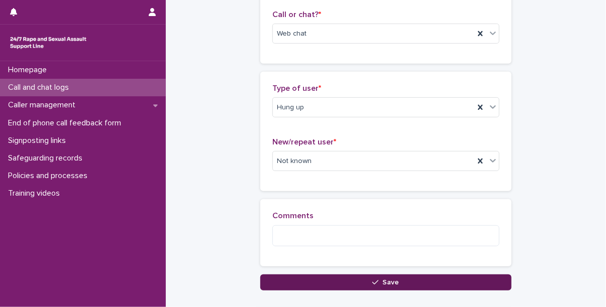
click at [341, 282] on button "Save" at bounding box center [385, 283] width 251 height 16
